Goal: Find specific page/section: Find specific page/section

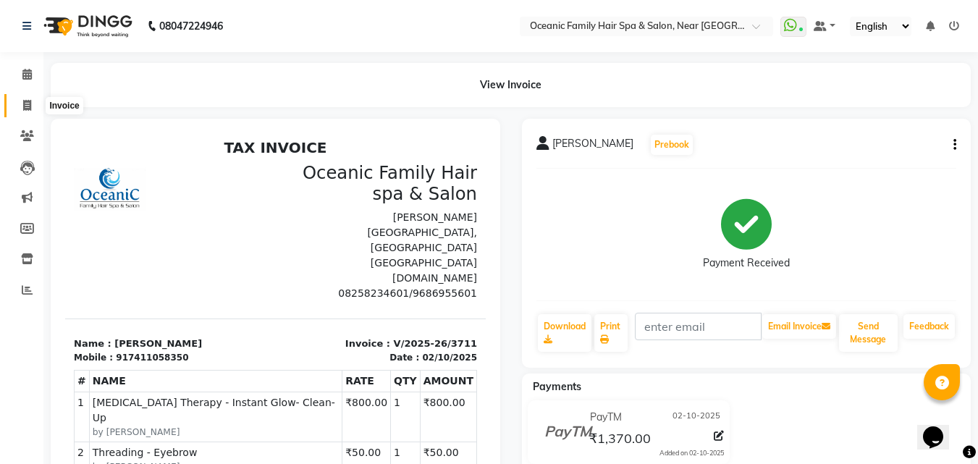
click at [33, 105] on span at bounding box center [26, 106] width 25 height 17
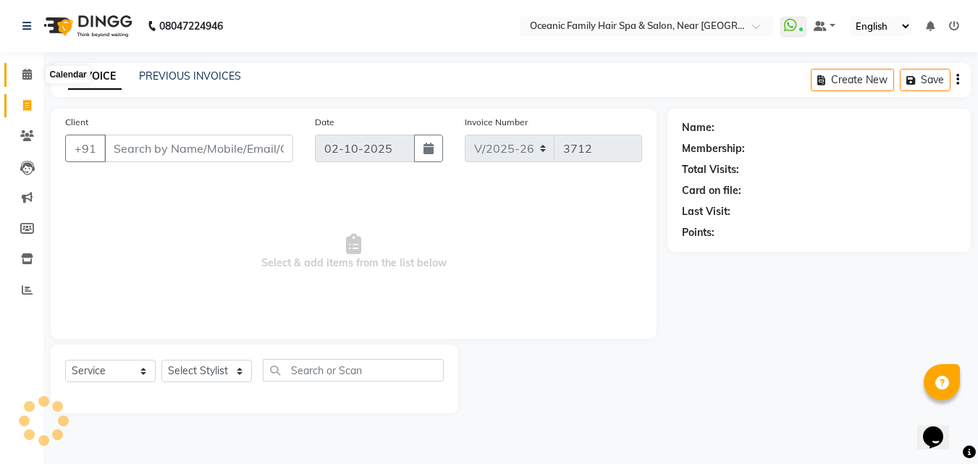
click at [29, 74] on icon at bounding box center [26, 74] width 9 height 11
